Goal: Navigation & Orientation: Find specific page/section

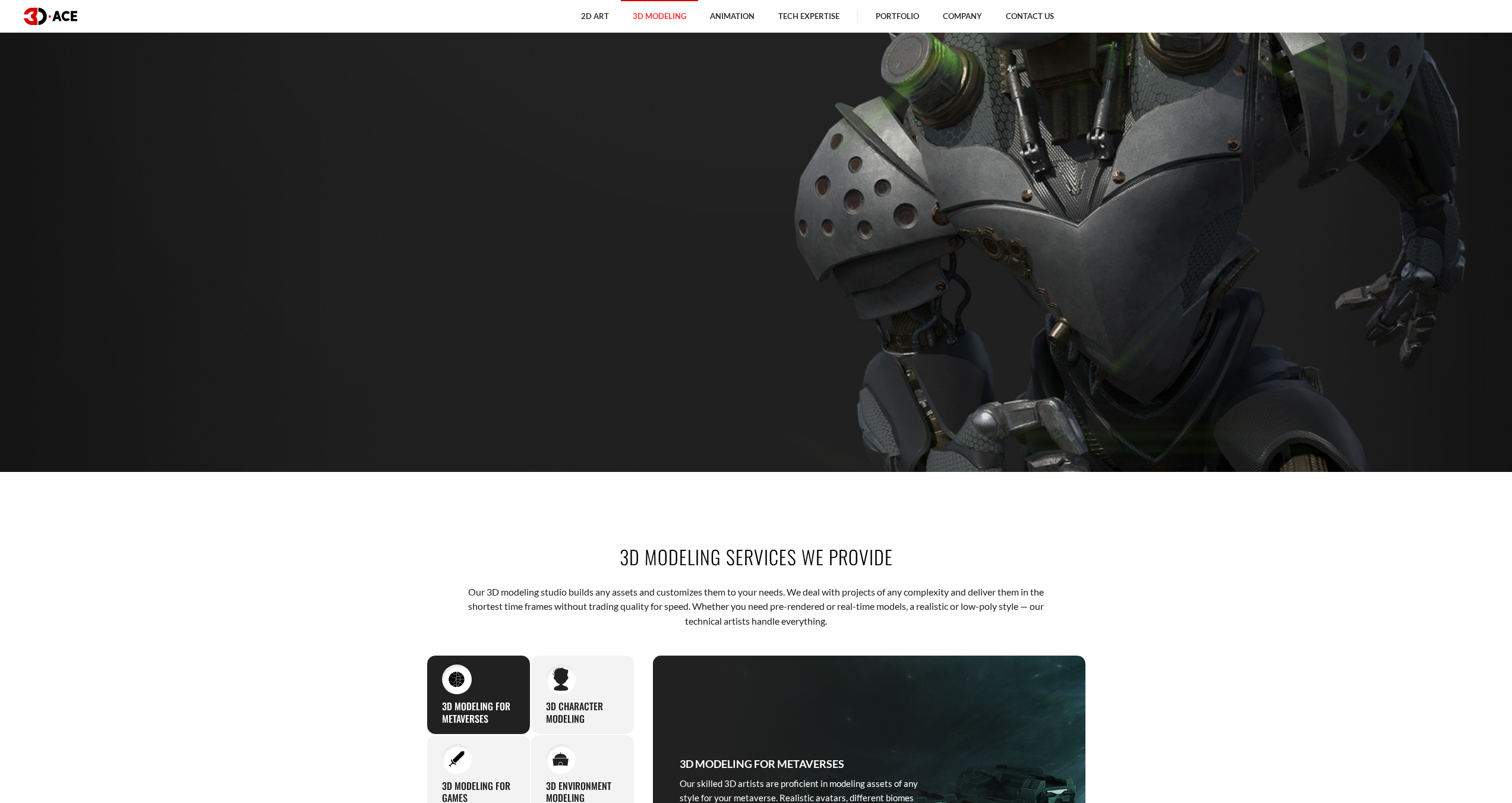
scroll to position [198, 0]
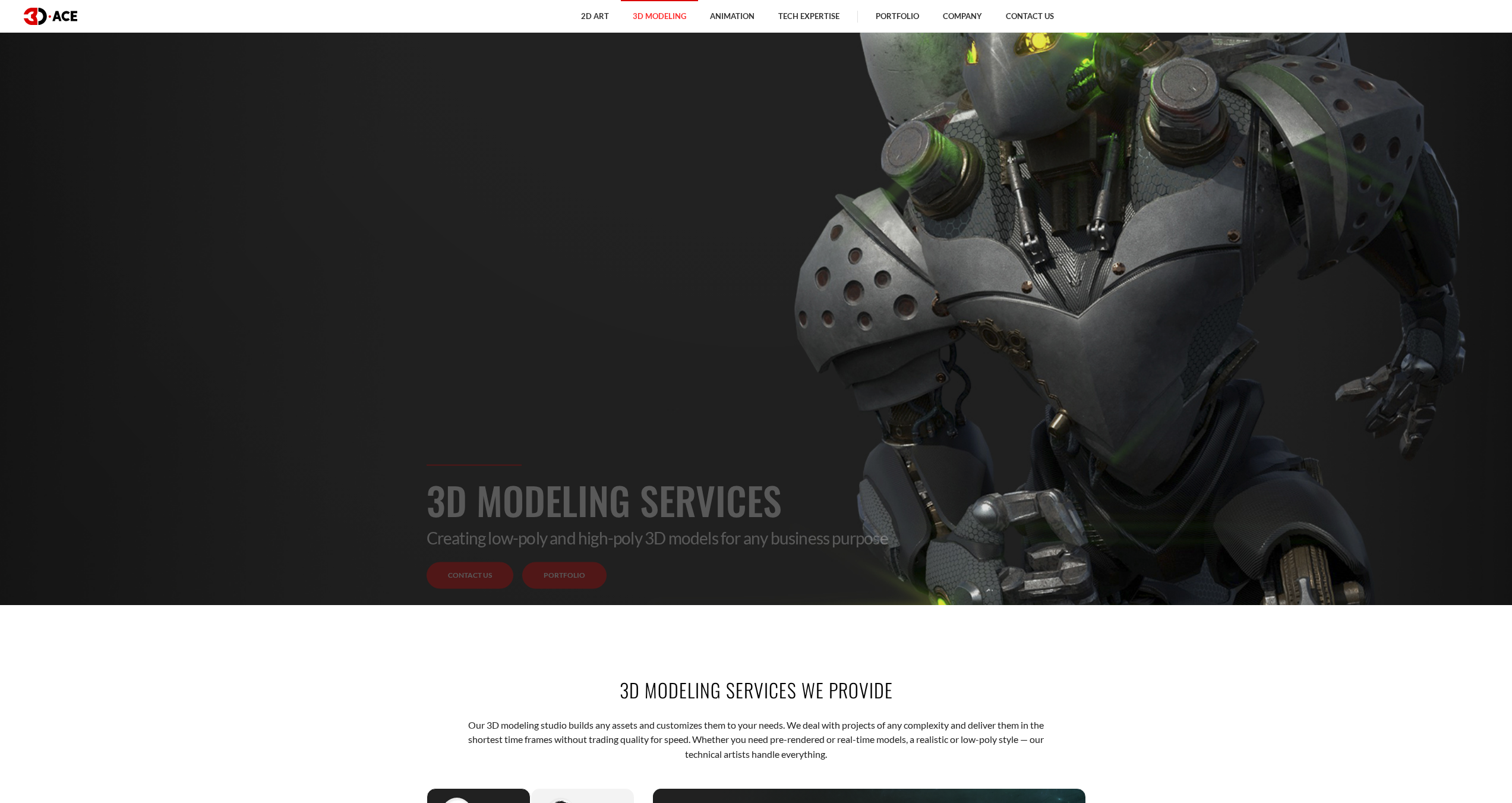
click at [549, 585] on link "Portfolio" at bounding box center [564, 575] width 84 height 26
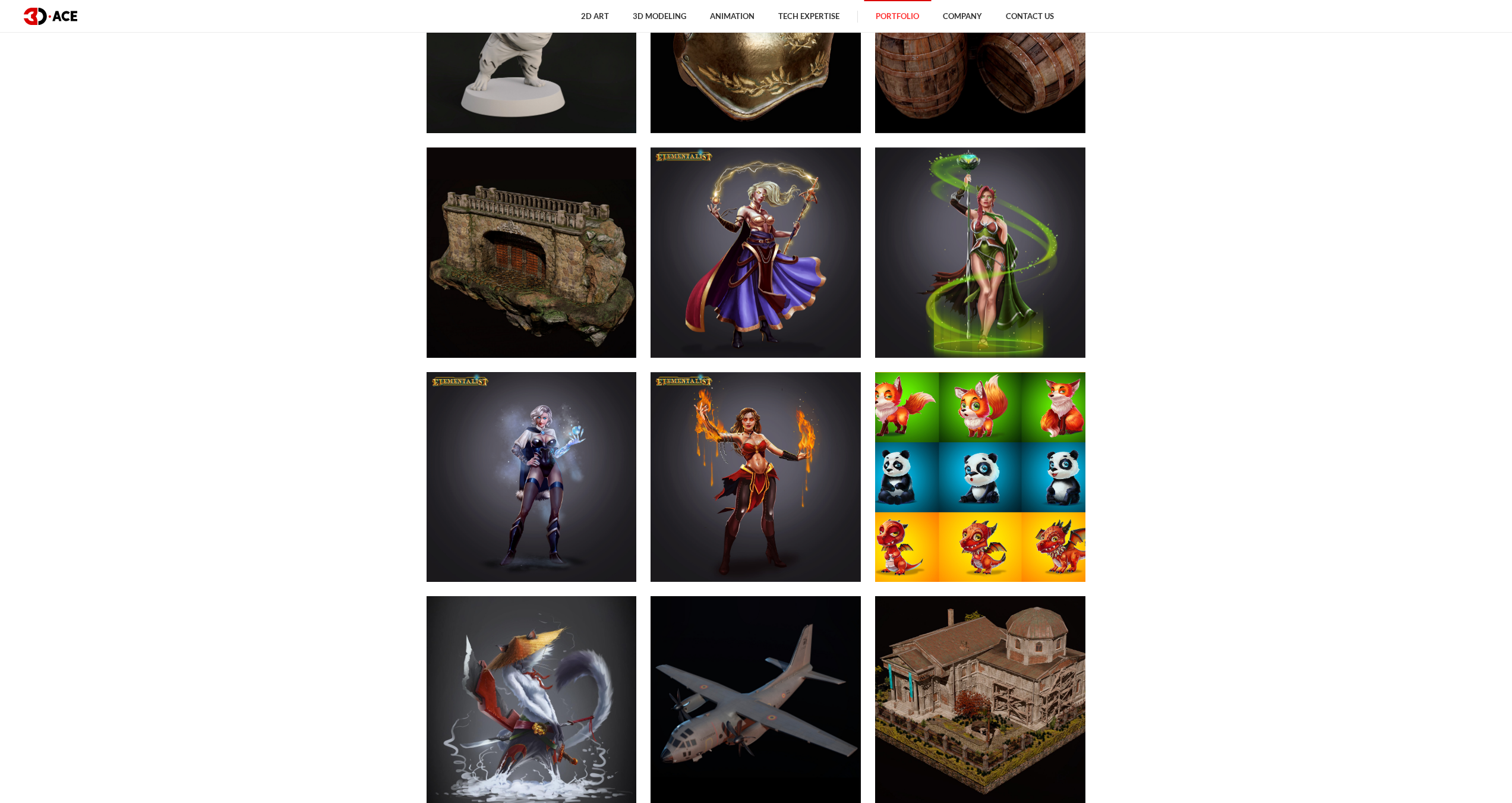
scroll to position [5903, 0]
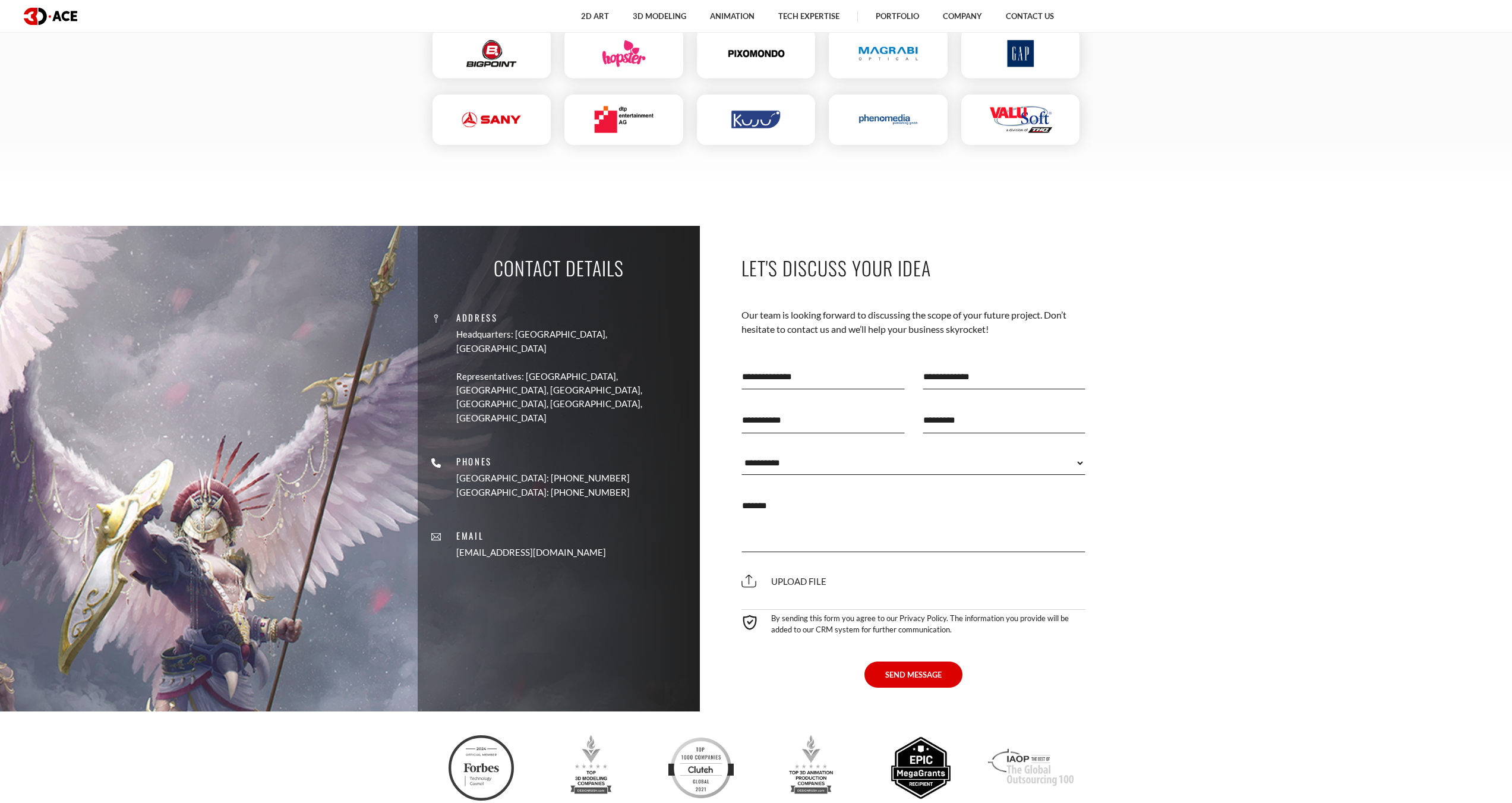
scroll to position [3509, 0]
